Goal: Task Accomplishment & Management: Manage account settings

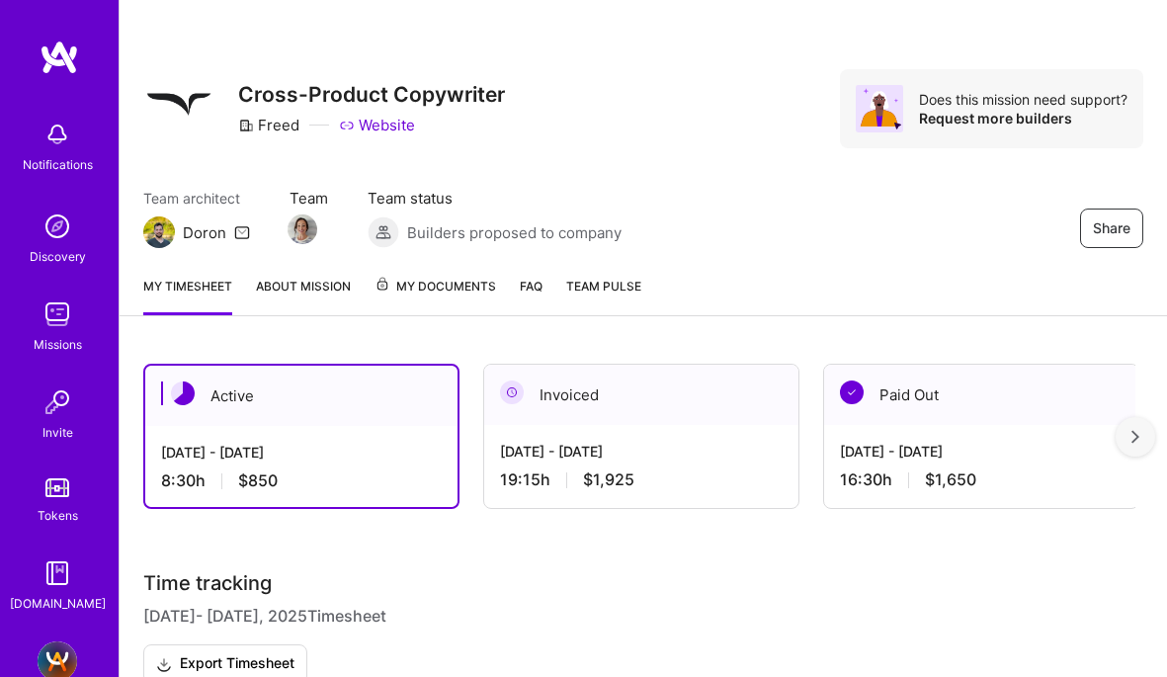
scroll to position [622, 0]
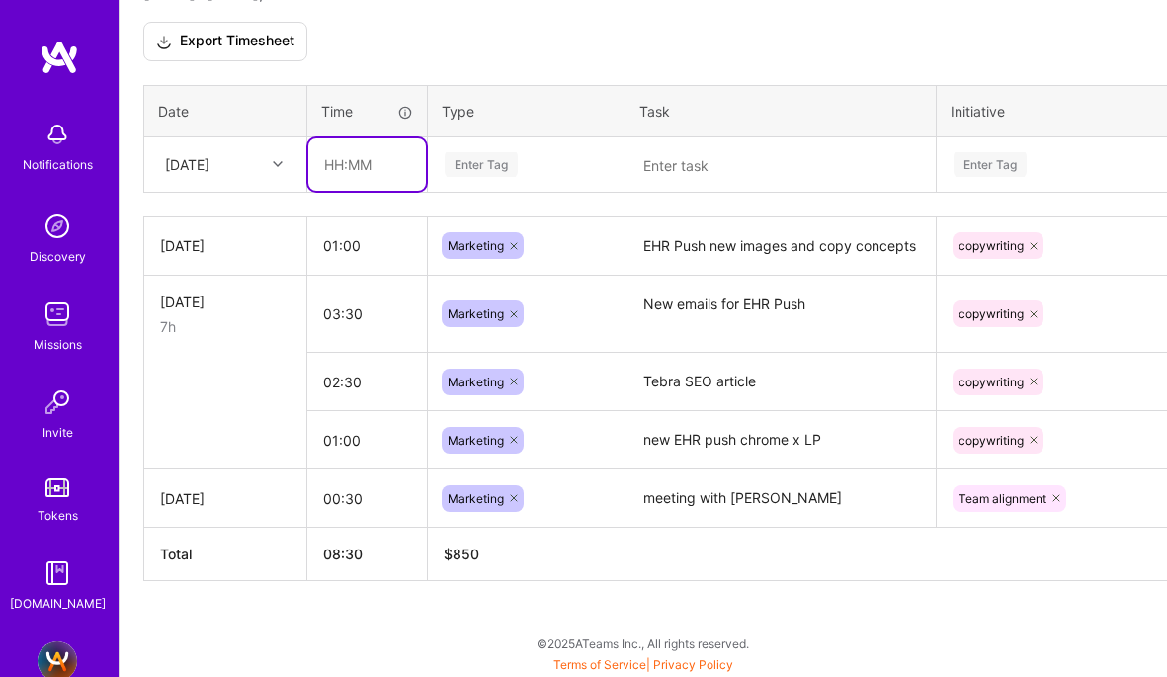
click at [332, 160] on input "text" at bounding box center [367, 164] width 118 height 52
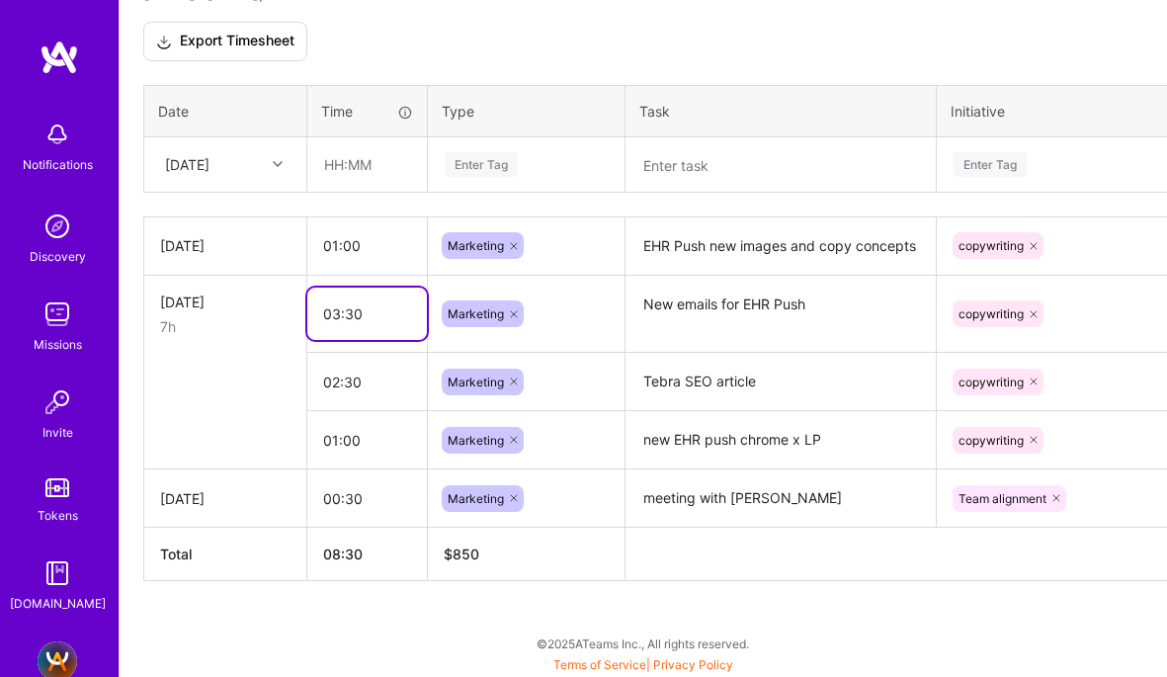
click at [333, 310] on input "03:30" at bounding box center [367, 313] width 120 height 52
drag, startPoint x: 362, startPoint y: 310, endPoint x: 297, endPoint y: 310, distance: 65.2
click at [297, 310] on tr "[DATE] 7h 03:30 Marketing New emails for EHR Push copywriting Delete row" at bounding box center [755, 314] width 1223 height 78
type input "04:00"
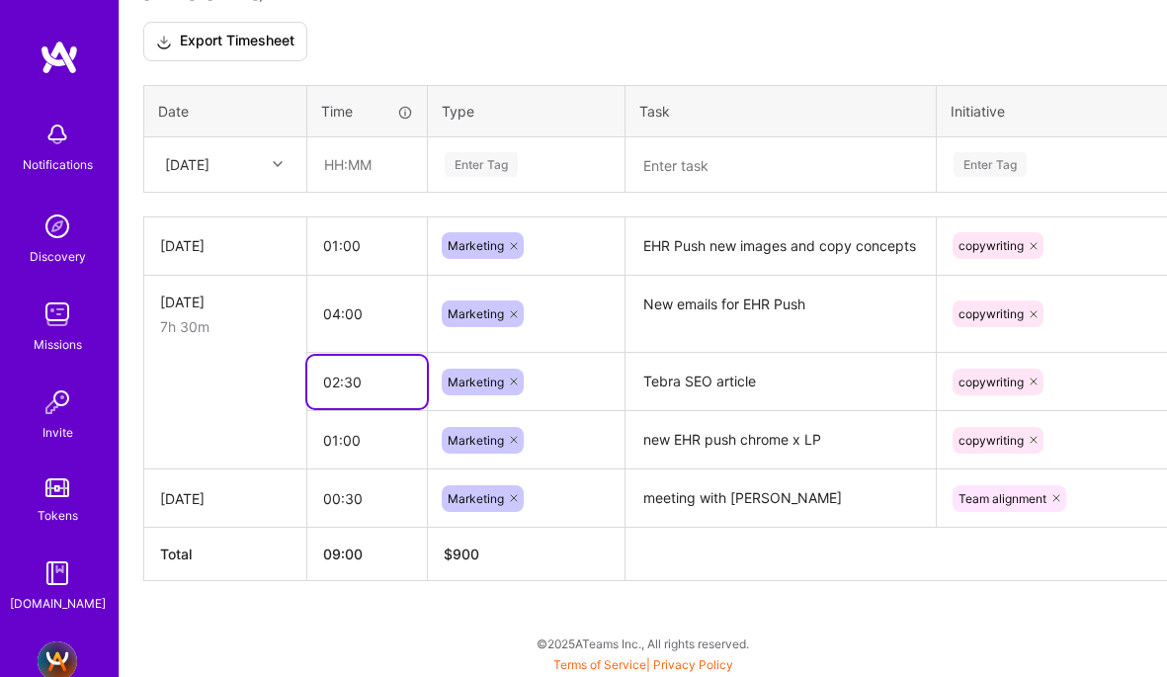
click at [362, 398] on input "02:30" at bounding box center [367, 382] width 120 height 52
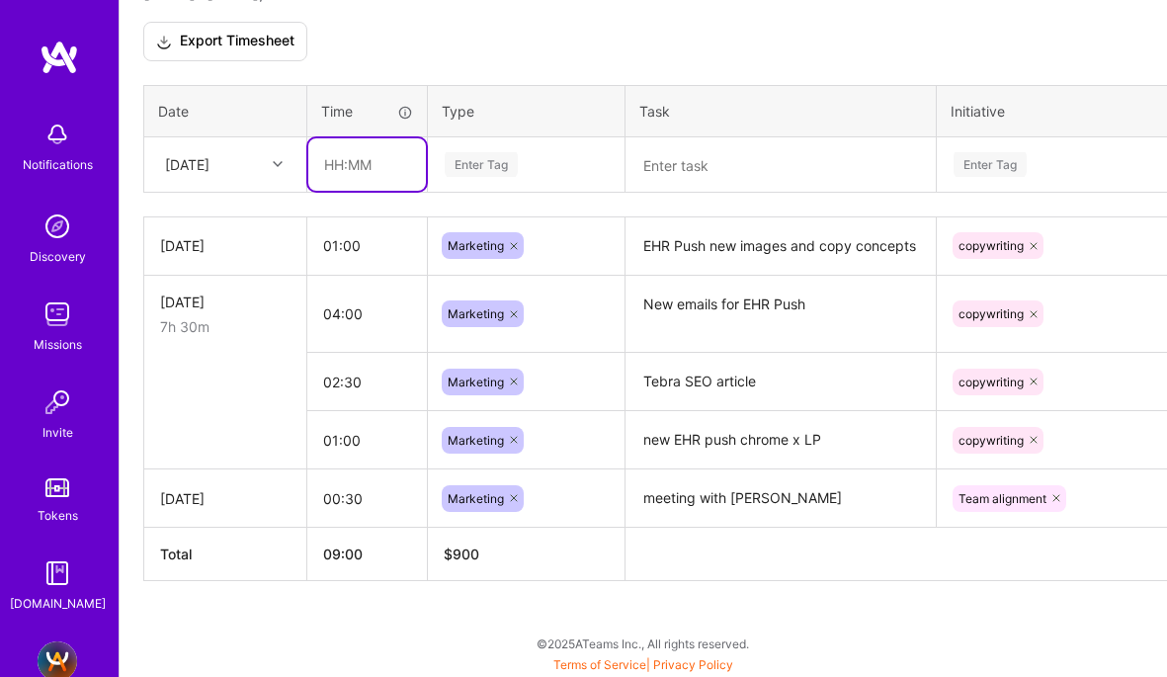
click at [328, 162] on input "text" at bounding box center [367, 164] width 118 height 52
type input "00:45"
click at [474, 182] on div "Enter Tag" at bounding box center [526, 163] width 195 height 51
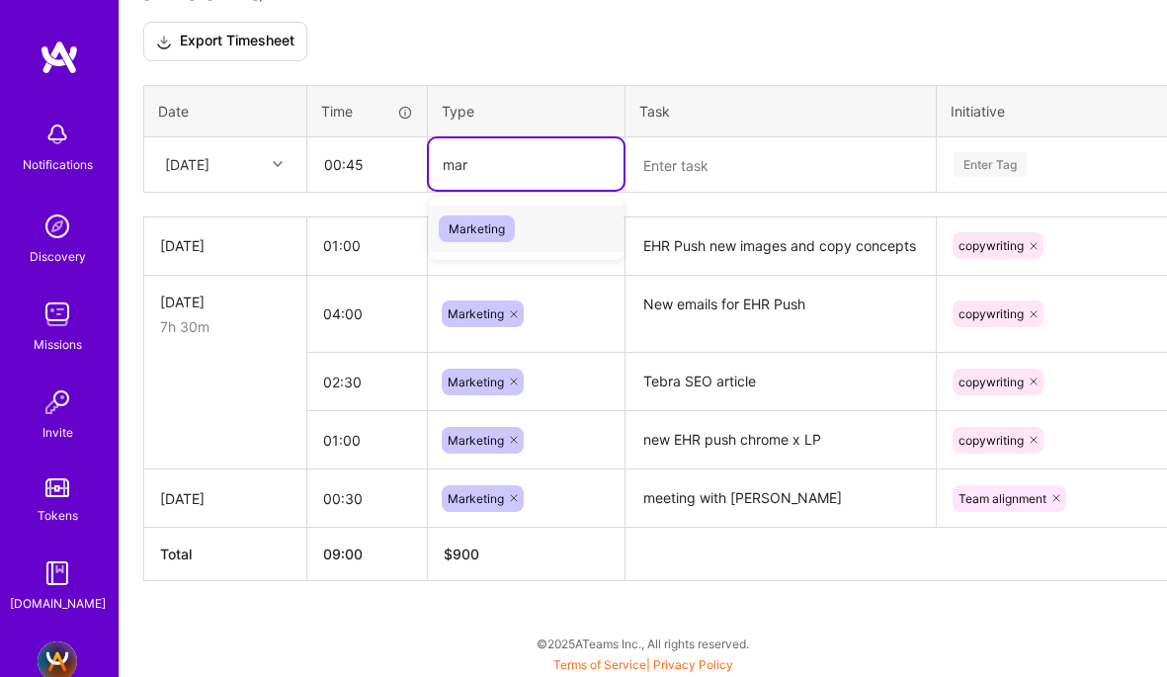
type input "mark"
click at [477, 229] on span "Marketing" at bounding box center [477, 228] width 76 height 27
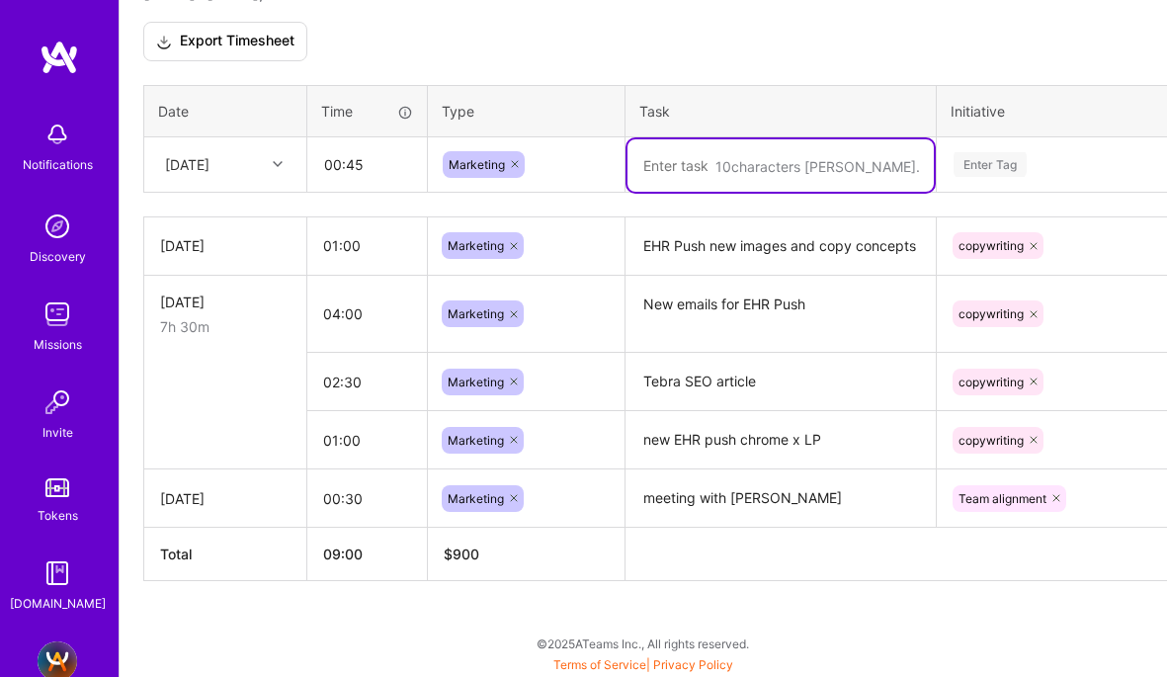
click at [718, 148] on textarea at bounding box center [780, 165] width 306 height 52
type textarea "Creative team standup"
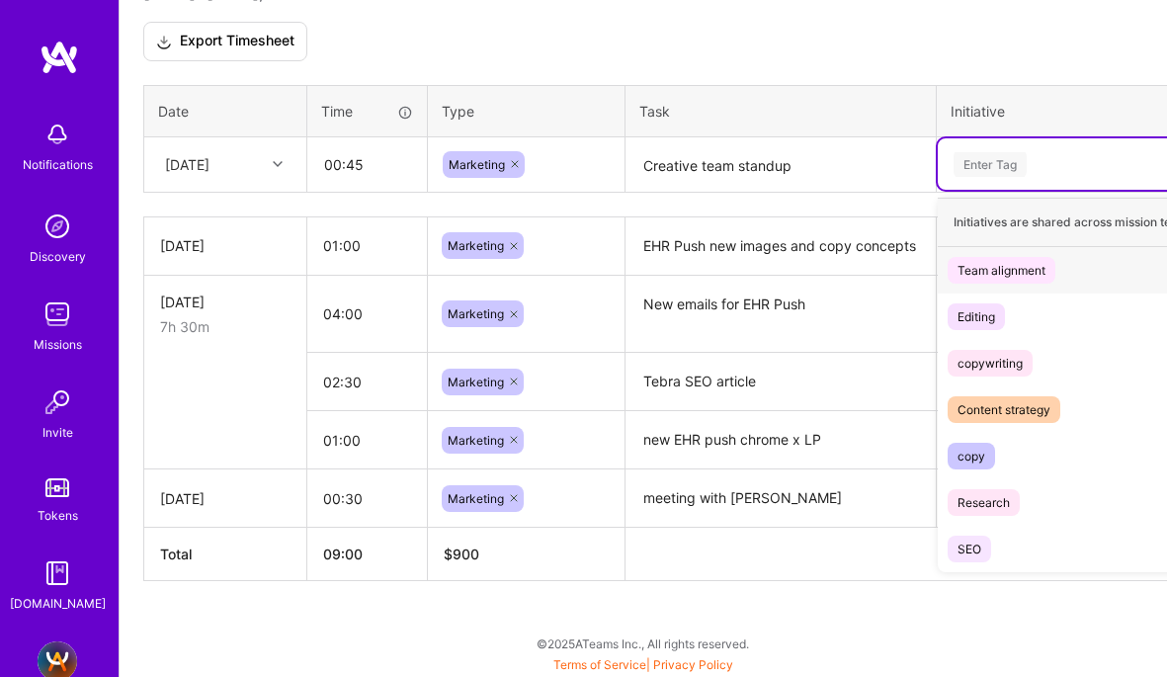
click at [991, 179] on div "Enter Tag" at bounding box center [1118, 163] width 362 height 51
click at [972, 265] on div "Team alignment" at bounding box center [1001, 270] width 88 height 21
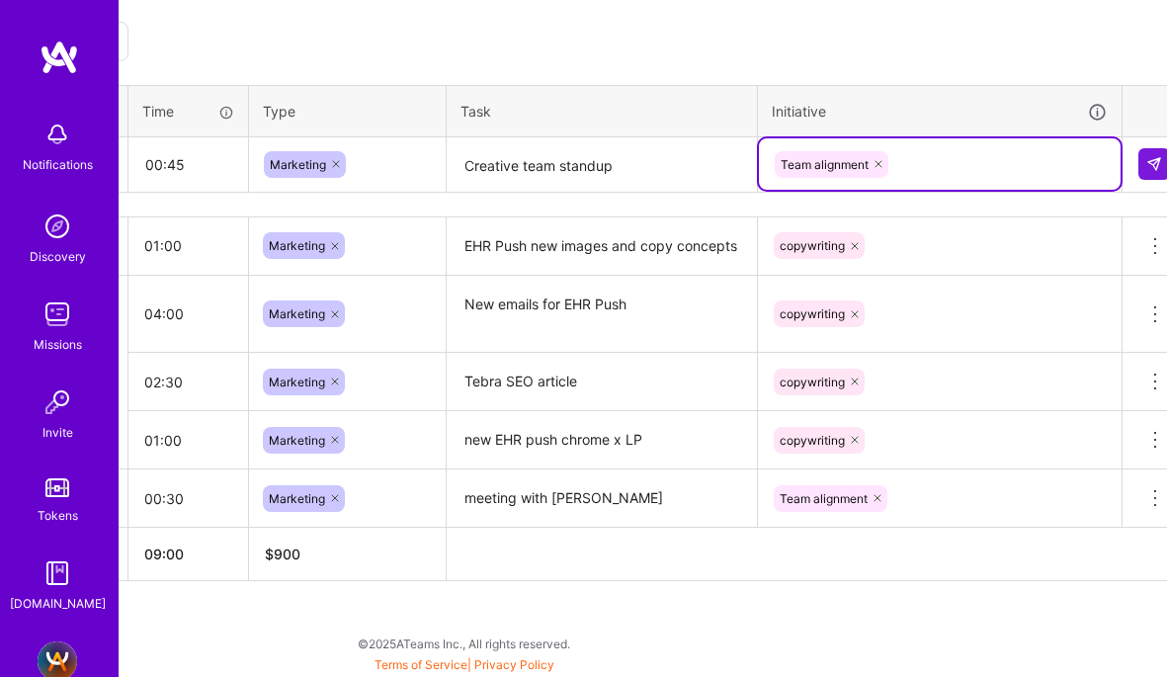
scroll to position [622, 201]
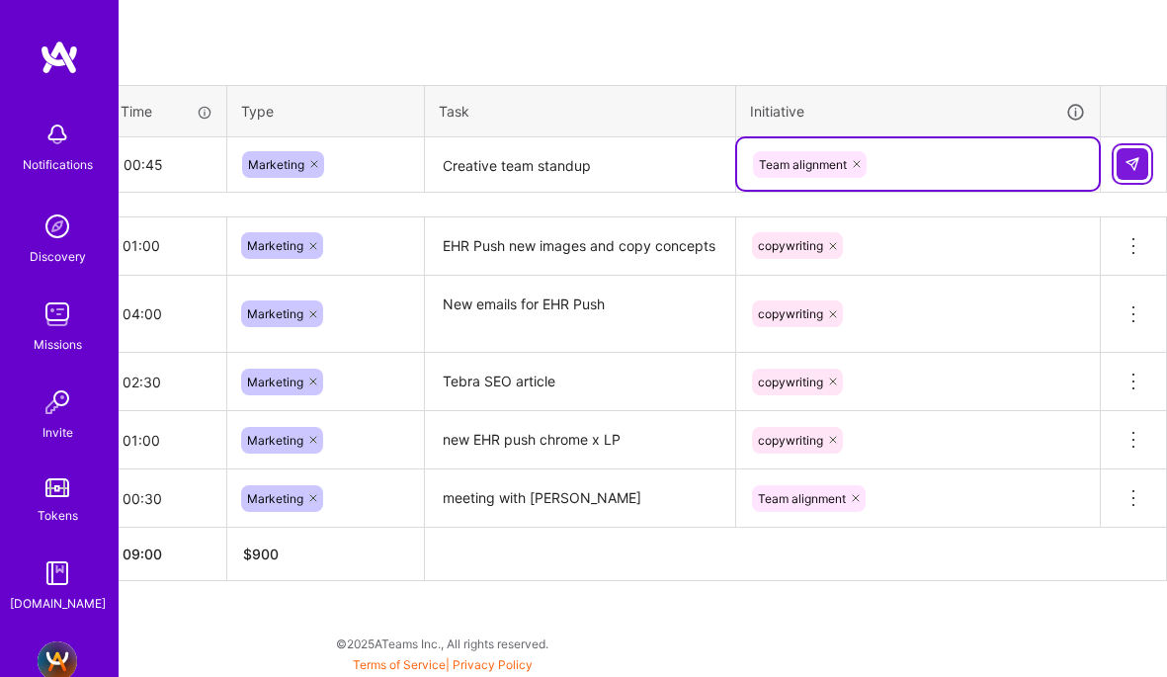
click at [1128, 159] on img at bounding box center [1132, 164] width 16 height 16
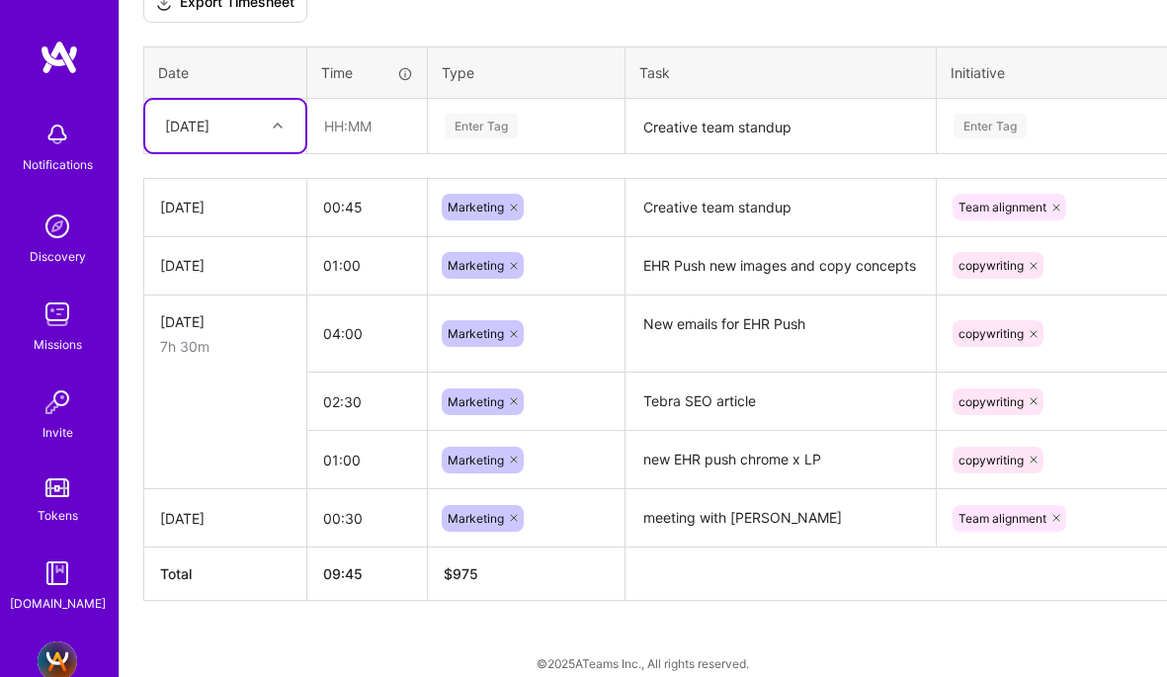
scroll to position [681, 0]
